Goal: Navigation & Orientation: Find specific page/section

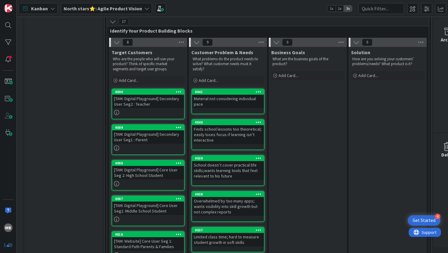
scroll to position [193, 92]
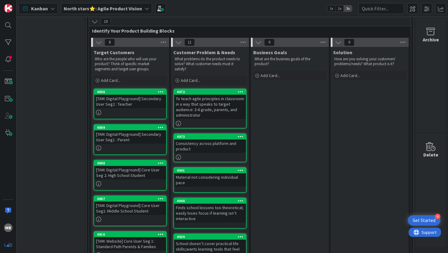
click at [135, 10] on b "North stars⭐: Agile Product Vision" at bounding box center [103, 8] width 78 height 6
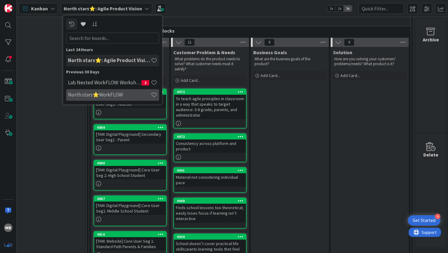
click at [106, 93] on h4 "North stars⭐WorkFLOW" at bounding box center [109, 95] width 83 height 6
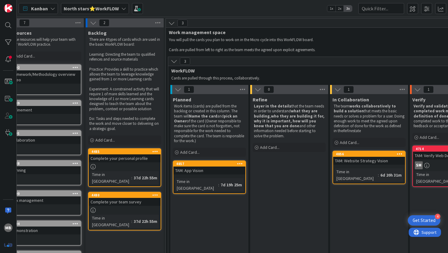
scroll to position [0, 14]
click at [117, 9] on div "North stars⭐WorkFLOW" at bounding box center [95, 8] width 68 height 11
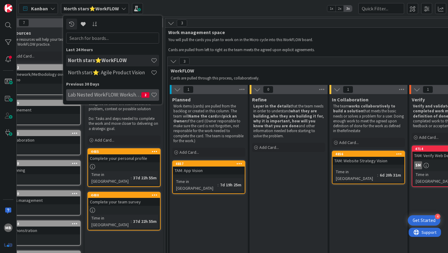
click at [117, 95] on h4 "Lab Nested WorkFLOW: Workshop" at bounding box center [105, 95] width 74 height 6
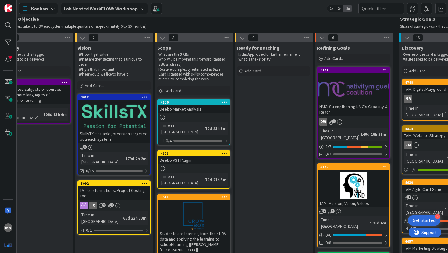
scroll to position [0, 189]
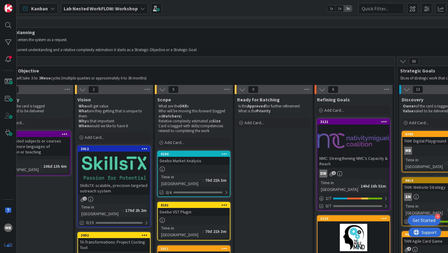
click at [111, 7] on b "Lab Nested WorkFLOW: Workshop" at bounding box center [101, 8] width 74 height 6
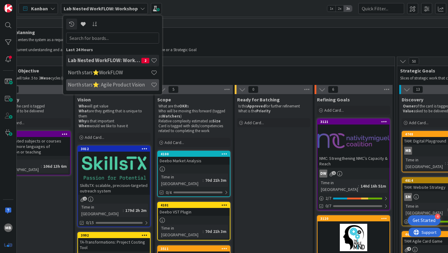
click at [110, 84] on h4 "North stars⭐: Agile Product Vision" at bounding box center [109, 85] width 83 height 6
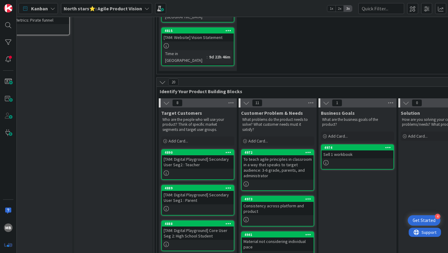
scroll to position [132, 37]
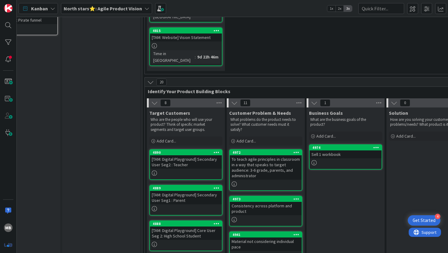
click at [331, 151] on div "Sell 1 workbook" at bounding box center [346, 155] width 72 height 8
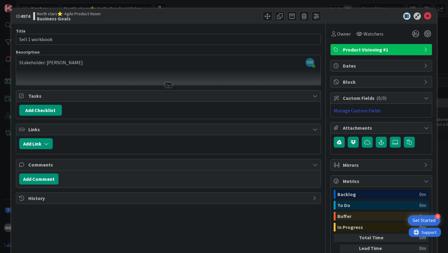
click at [169, 86] on div at bounding box center [168, 85] width 7 height 5
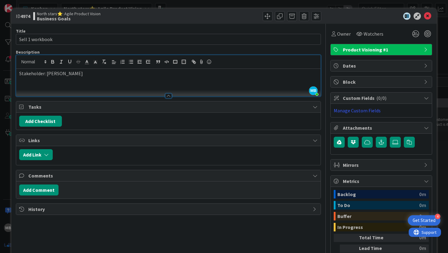
click at [170, 95] on div at bounding box center [168, 96] width 7 height 5
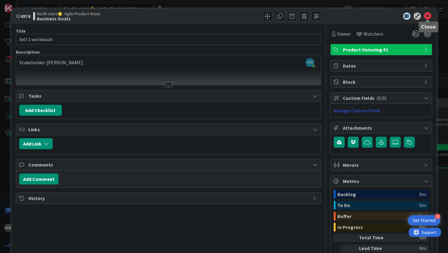
click at [428, 16] on icon at bounding box center [427, 16] width 7 height 7
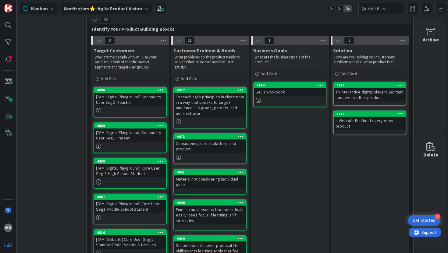
scroll to position [192, 92]
